Goal: Information Seeking & Learning: Learn about a topic

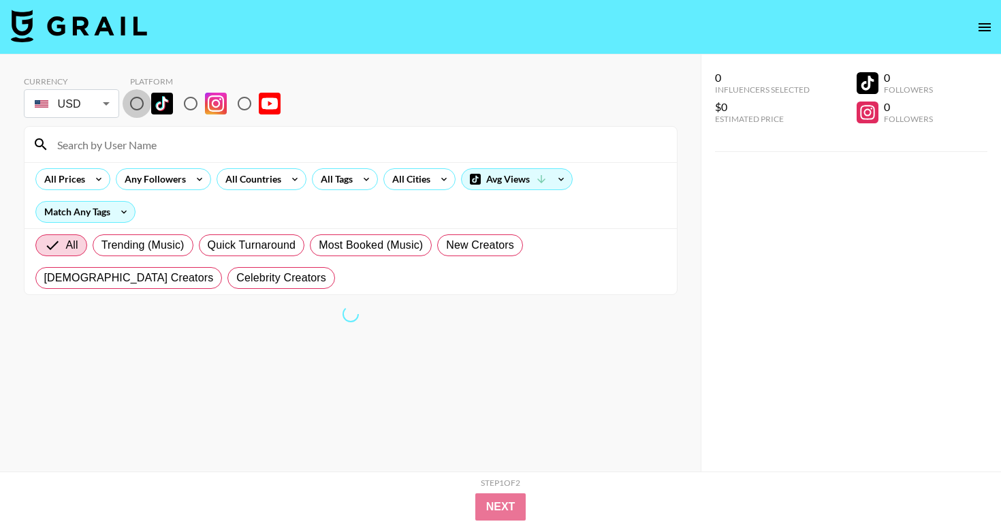
click at [136, 104] on input "radio" at bounding box center [137, 103] width 29 height 29
radio input "true"
click at [424, 190] on div "All Prices Any Followers All Countries All Tags All Cities Avg Views Match Any …" at bounding box center [351, 195] width 653 height 66
click at [290, 183] on icon at bounding box center [295, 179] width 22 height 20
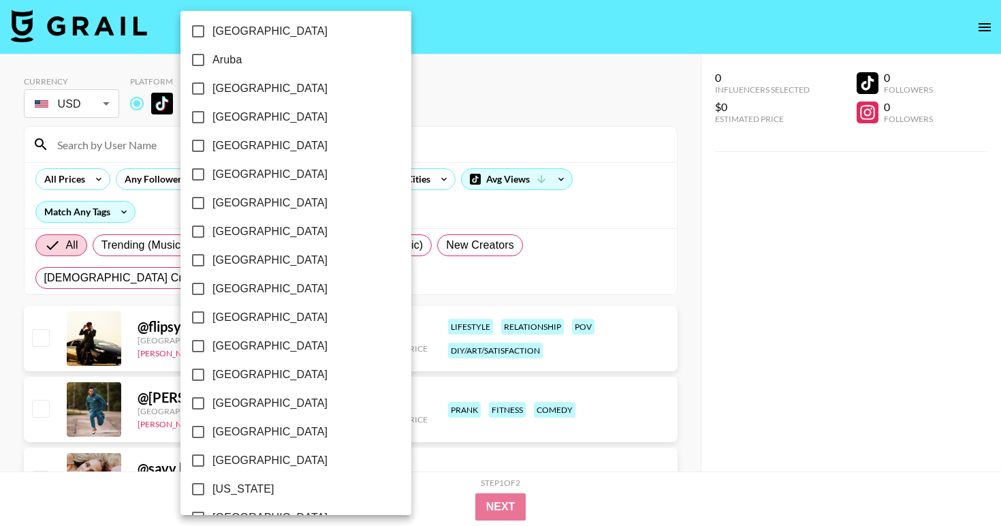
scroll to position [46, 0]
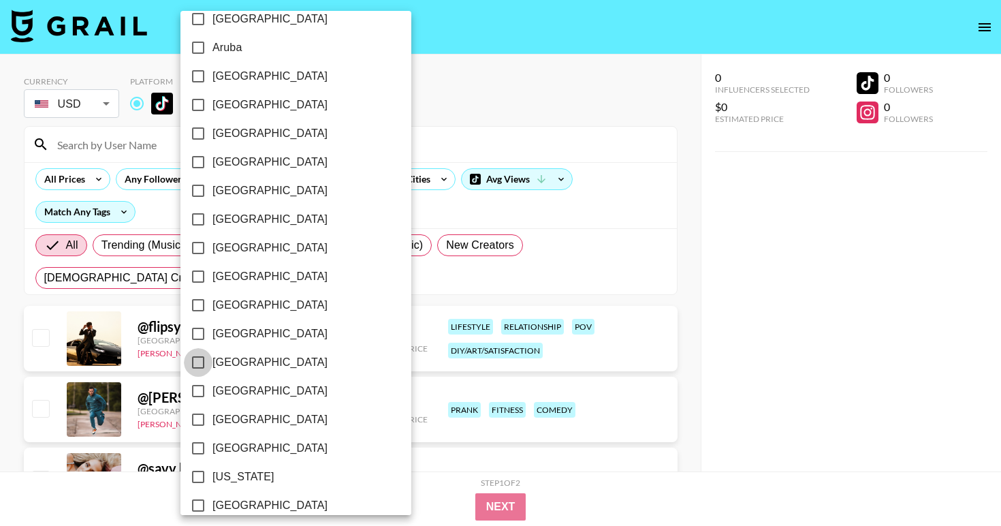
click at [198, 360] on input "[GEOGRAPHIC_DATA]" at bounding box center [198, 362] width 29 height 29
checkbox input "true"
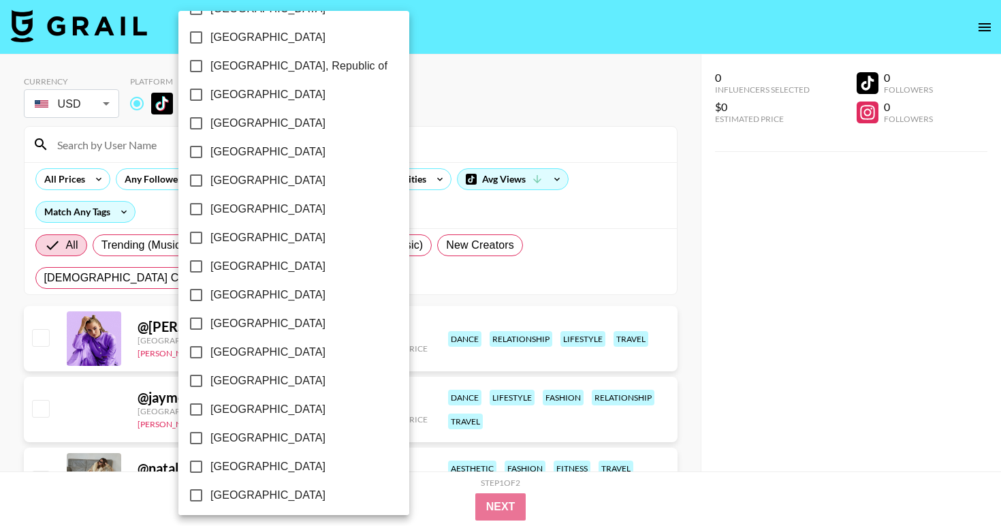
scroll to position [1063, 0]
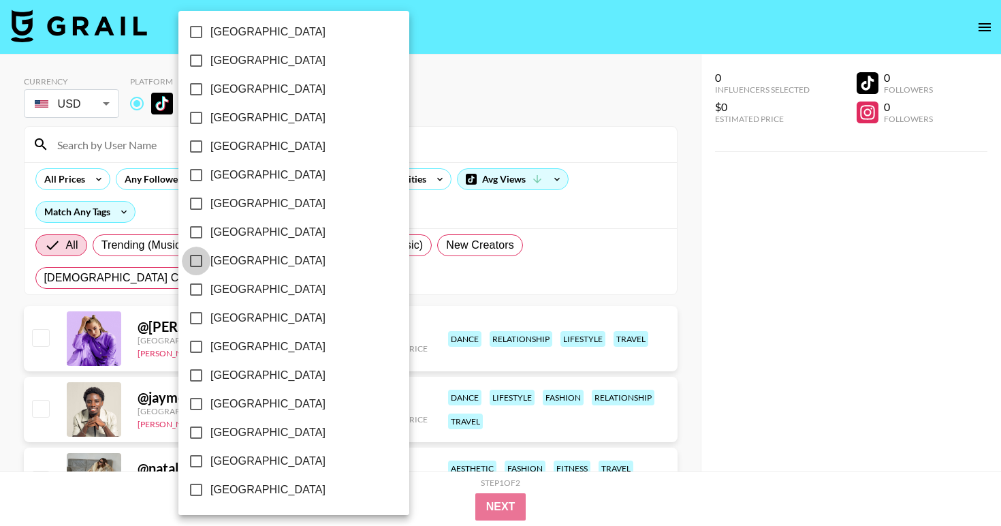
click at [194, 264] on input "[GEOGRAPHIC_DATA]" at bounding box center [196, 261] width 29 height 29
checkbox input "true"
click at [704, 364] on div at bounding box center [500, 263] width 1001 height 526
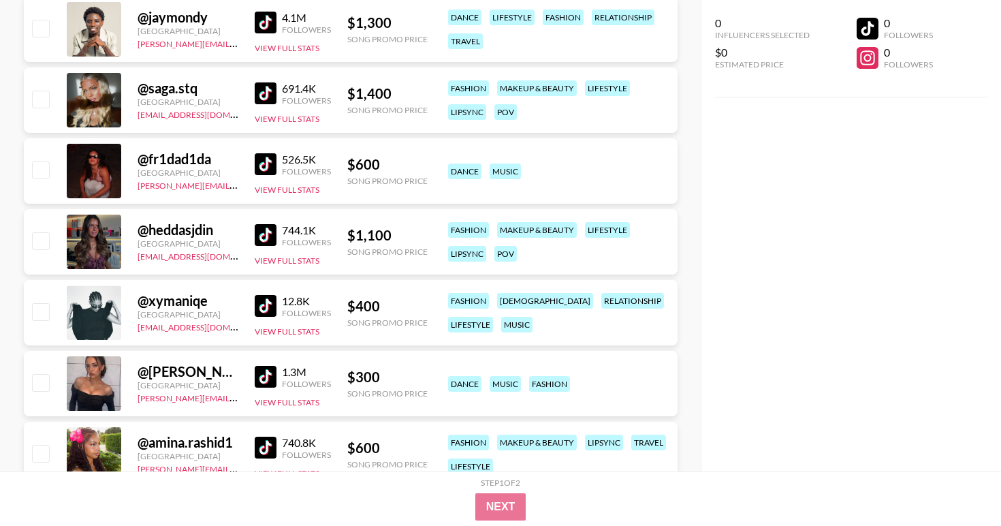
scroll to position [381, 0]
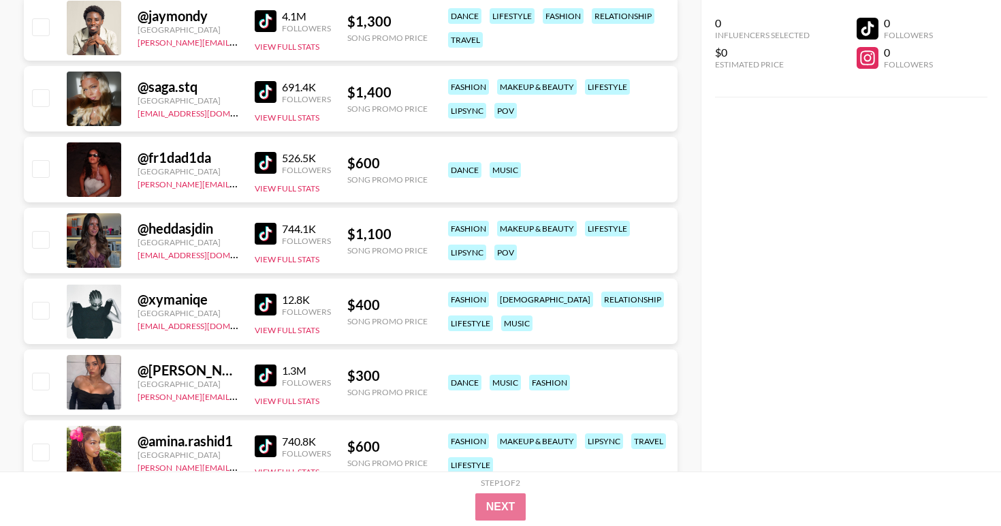
click at [265, 373] on img at bounding box center [266, 375] width 22 height 22
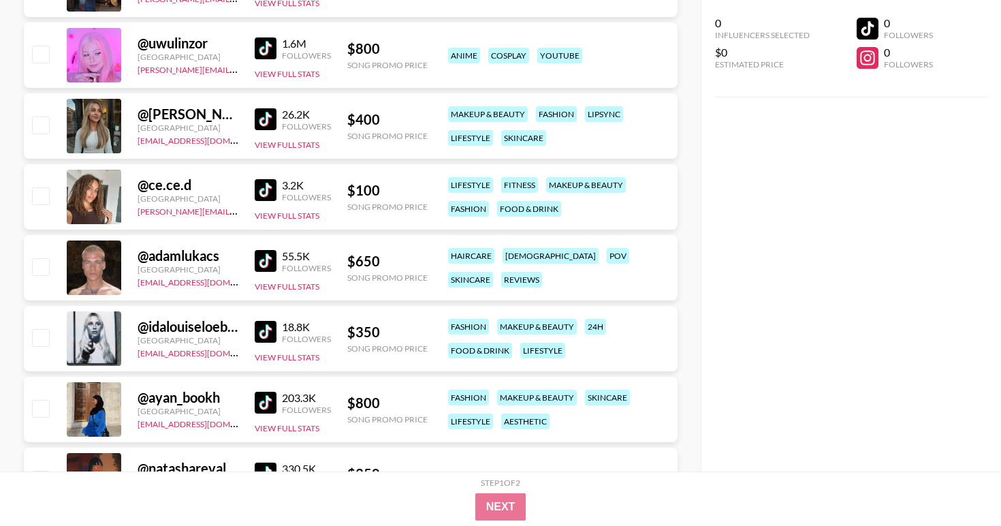
scroll to position [0, 0]
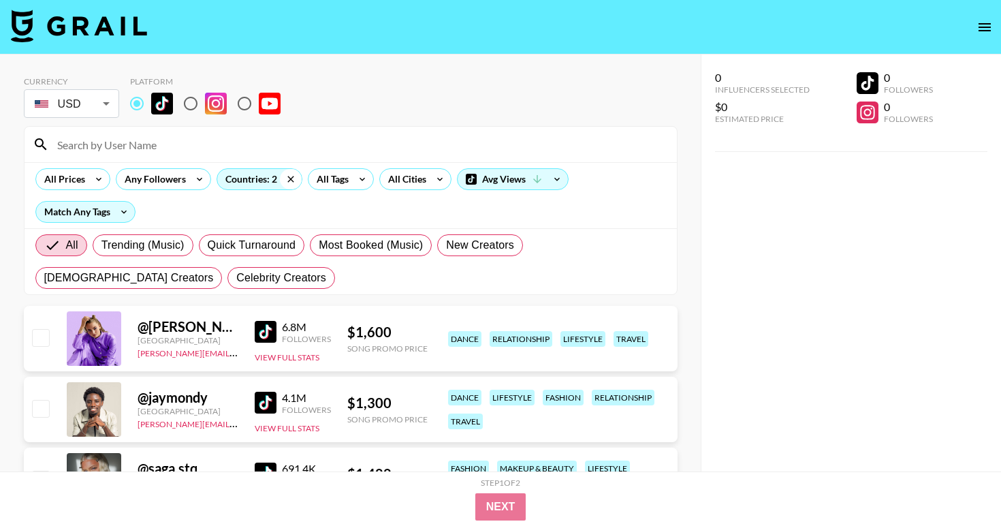
click at [289, 178] on icon at bounding box center [290, 179] width 6 height 6
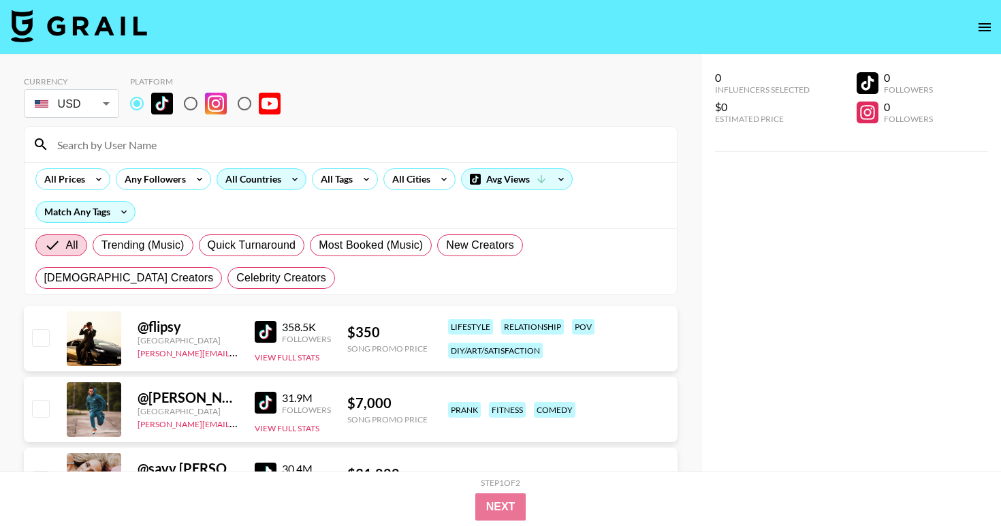
click at [283, 185] on div "All Countries" at bounding box center [262, 179] width 90 height 22
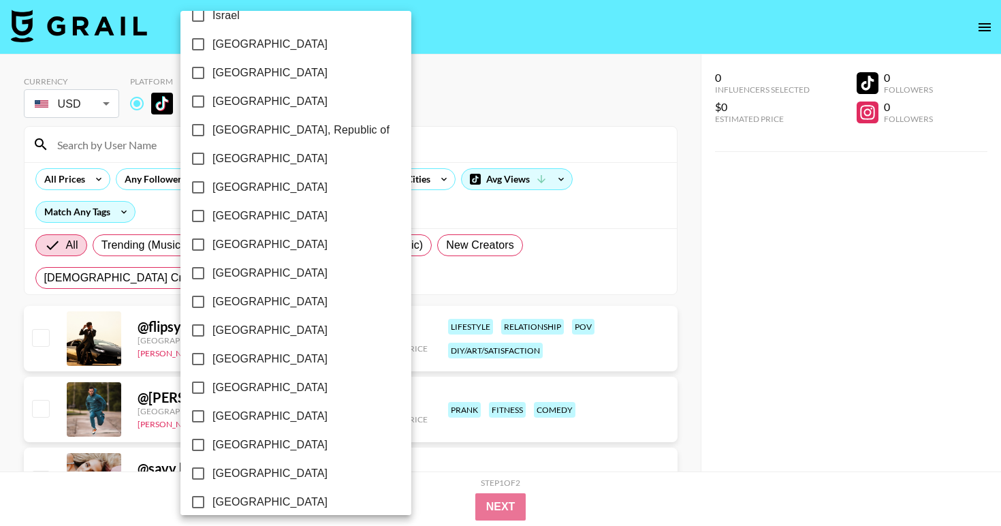
scroll to position [1063, 0]
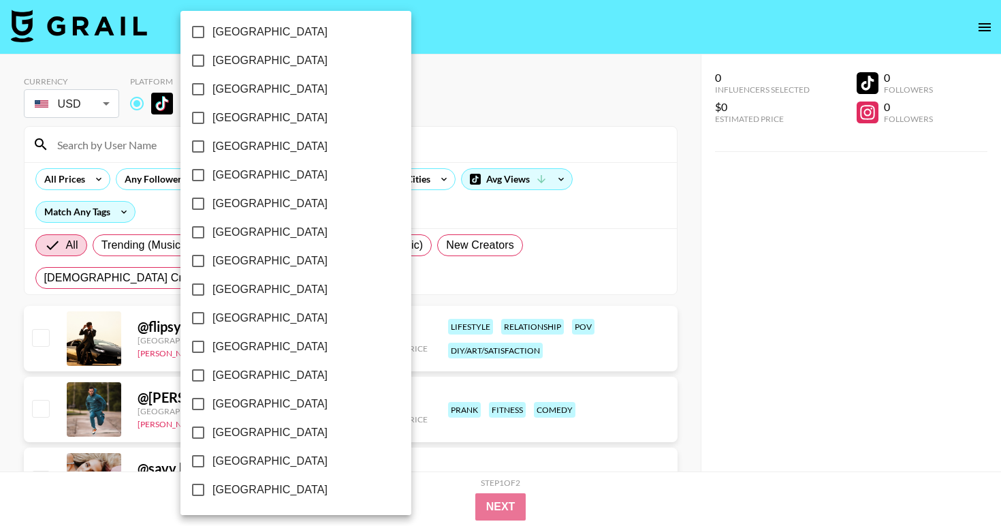
click at [238, 428] on span "[GEOGRAPHIC_DATA]" at bounding box center [270, 432] width 115 height 16
click at [213, 428] on input "[GEOGRAPHIC_DATA]" at bounding box center [198, 432] width 29 height 29
checkbox input "true"
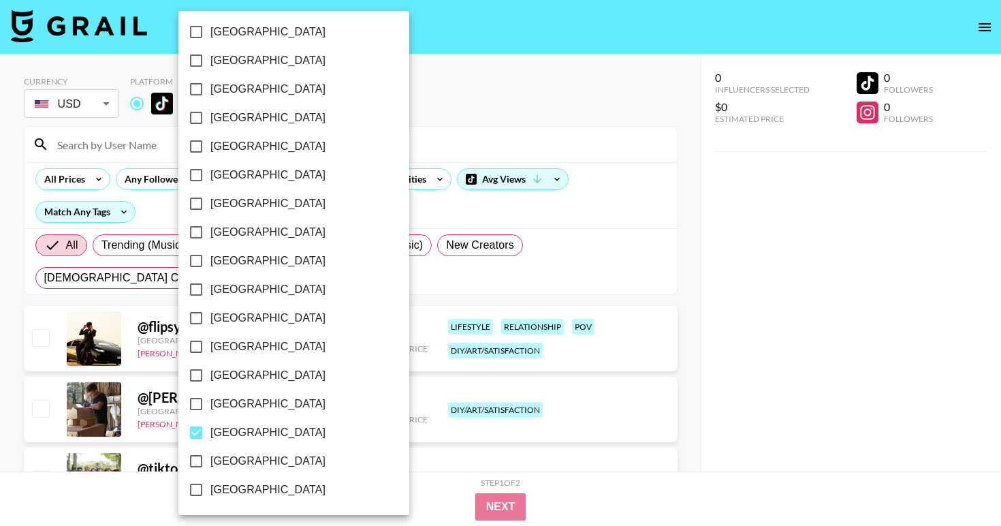
click at [198, 461] on input "[GEOGRAPHIC_DATA]" at bounding box center [196, 461] width 29 height 29
checkbox input "true"
click at [621, 165] on div at bounding box center [500, 263] width 1001 height 526
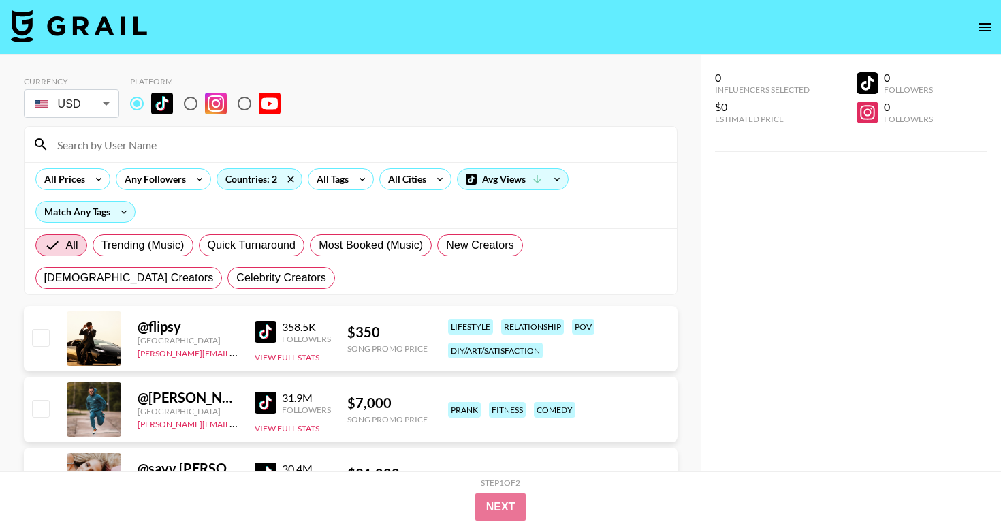
click at [417, 138] on input at bounding box center [359, 145] width 620 height 22
click at [124, 219] on icon at bounding box center [124, 212] width 22 height 20
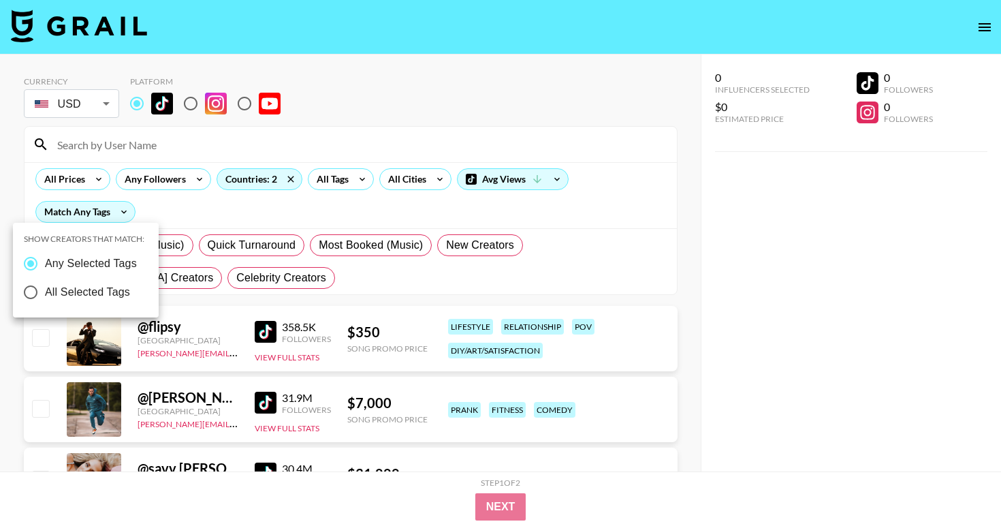
click at [208, 213] on div at bounding box center [500, 263] width 1001 height 526
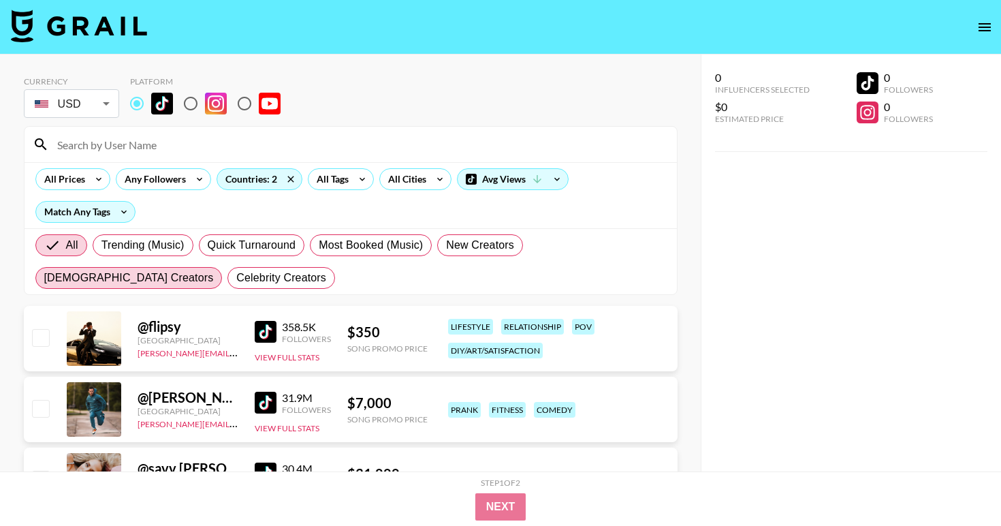
click at [214, 270] on span "[DEMOGRAPHIC_DATA] Creators" at bounding box center [129, 278] width 170 height 16
click at [44, 278] on input "[DEMOGRAPHIC_DATA] Creators" at bounding box center [44, 278] width 0 height 0
radio input "true"
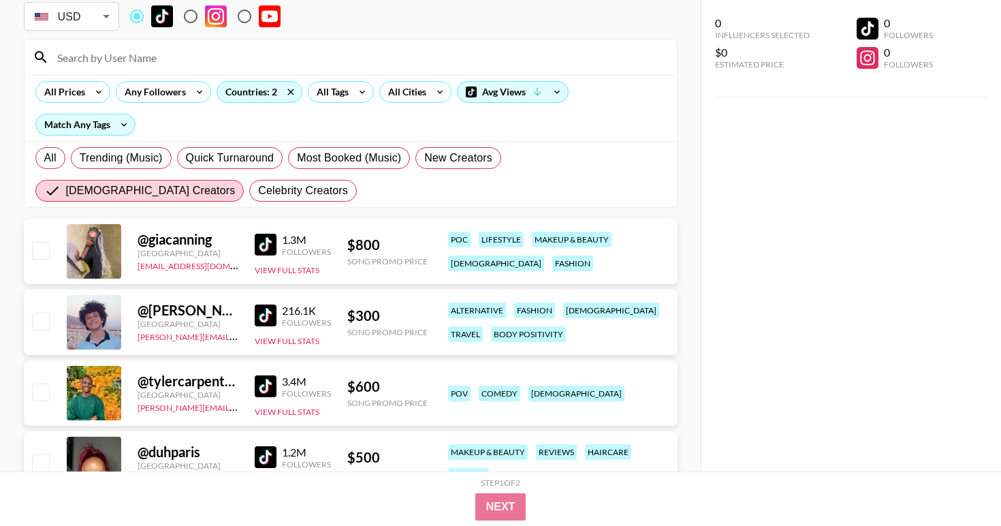
scroll to position [89, 0]
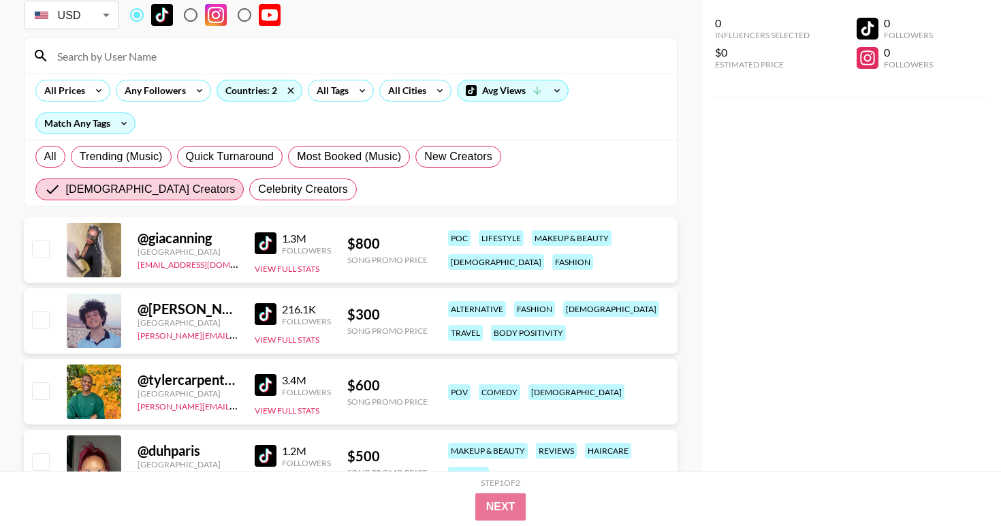
click at [263, 242] on img at bounding box center [266, 243] width 22 height 22
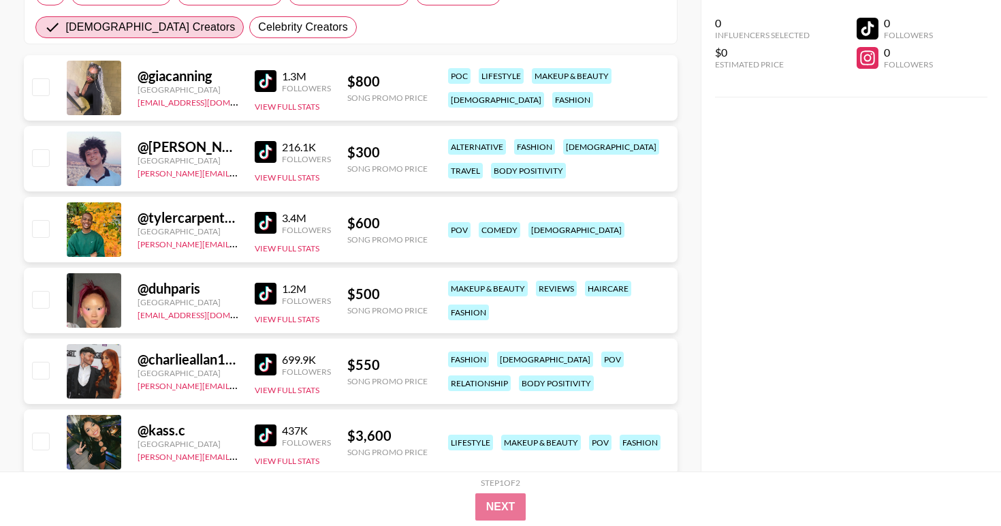
scroll to position [326, 0]
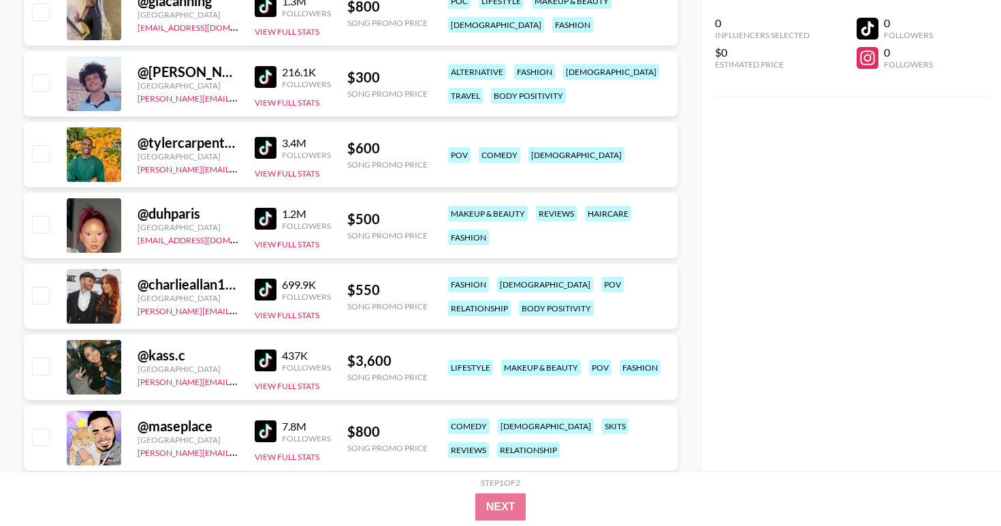
click at [260, 217] on img at bounding box center [266, 219] width 22 height 22
click at [268, 354] on img at bounding box center [266, 360] width 22 height 22
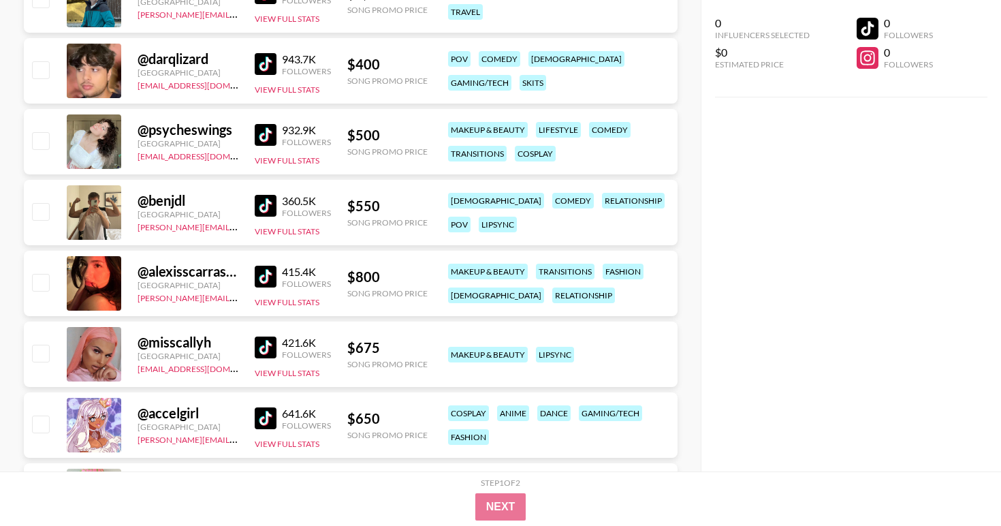
scroll to position [1615, 0]
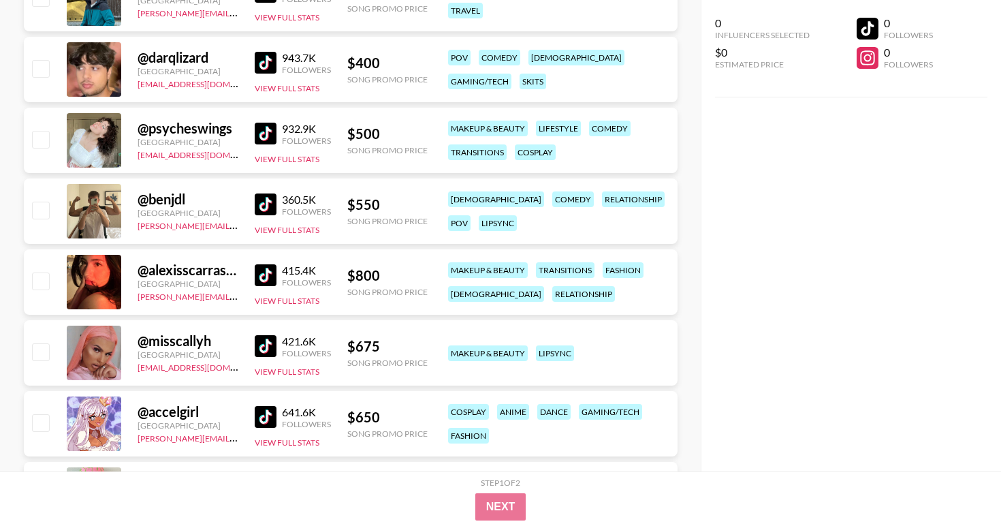
click at [262, 345] on img at bounding box center [266, 346] width 22 height 22
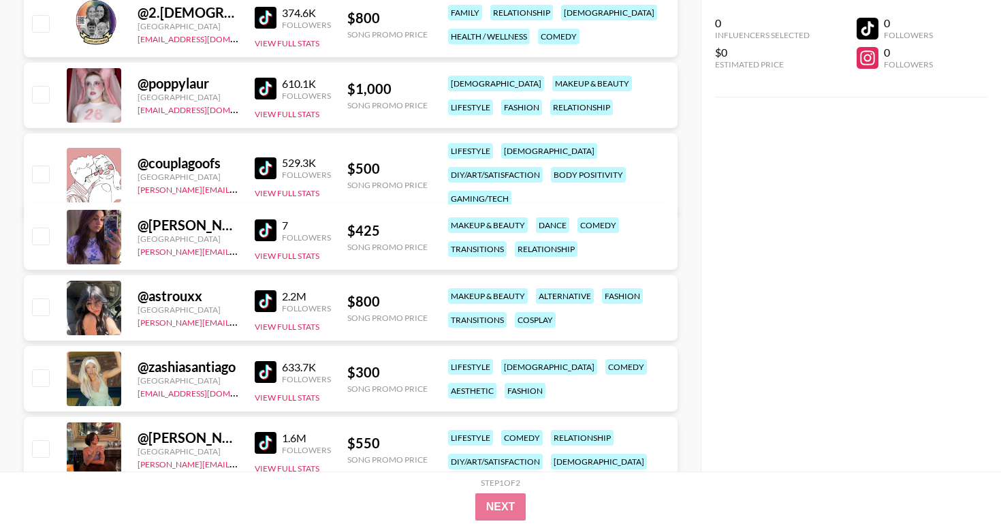
scroll to position [2229, 0]
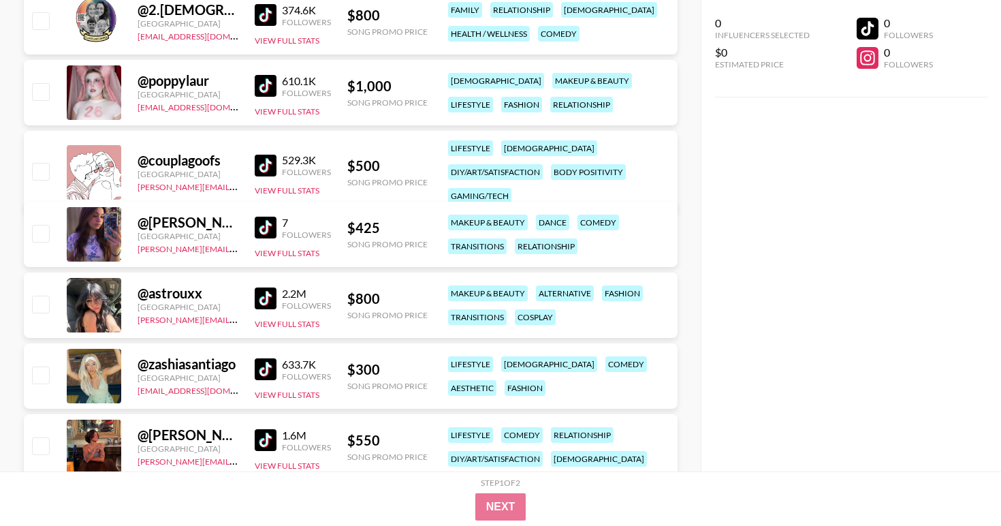
click at [270, 375] on img at bounding box center [266, 369] width 22 height 22
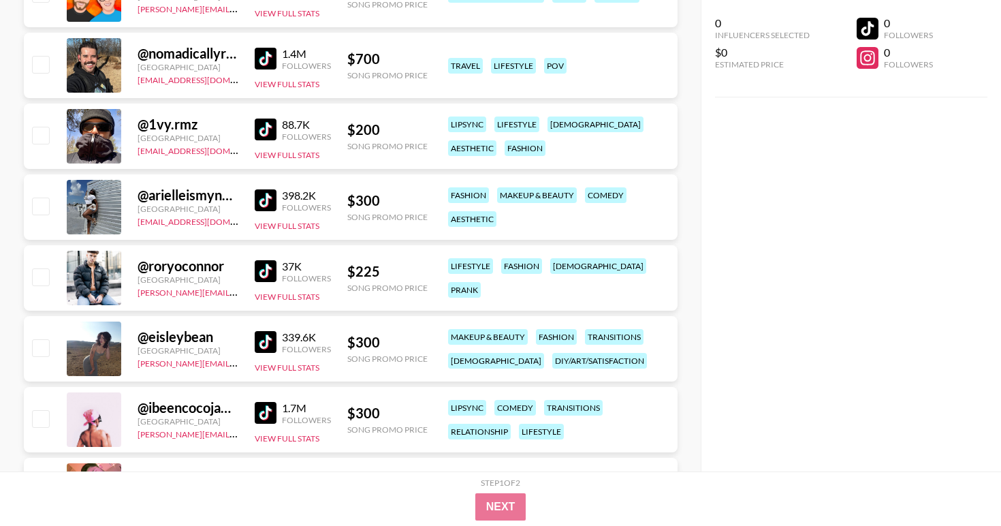
scroll to position [4100, 0]
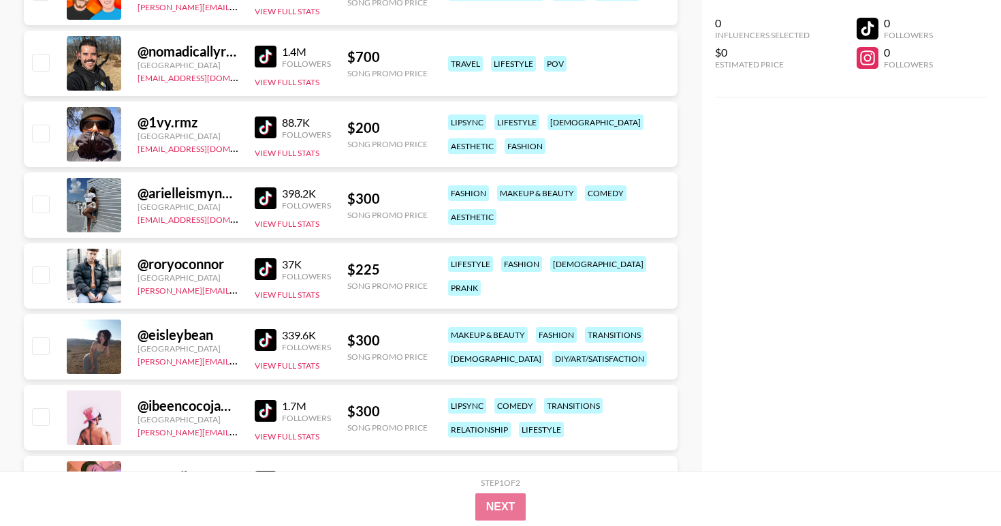
click at [267, 203] on img at bounding box center [266, 198] width 22 height 22
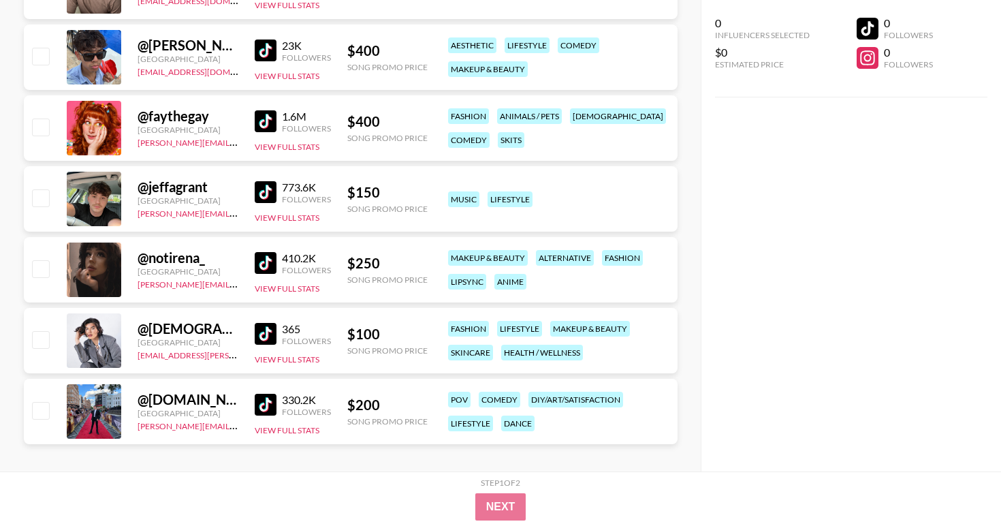
scroll to position [5038, 0]
